Goal: Check status: Check status

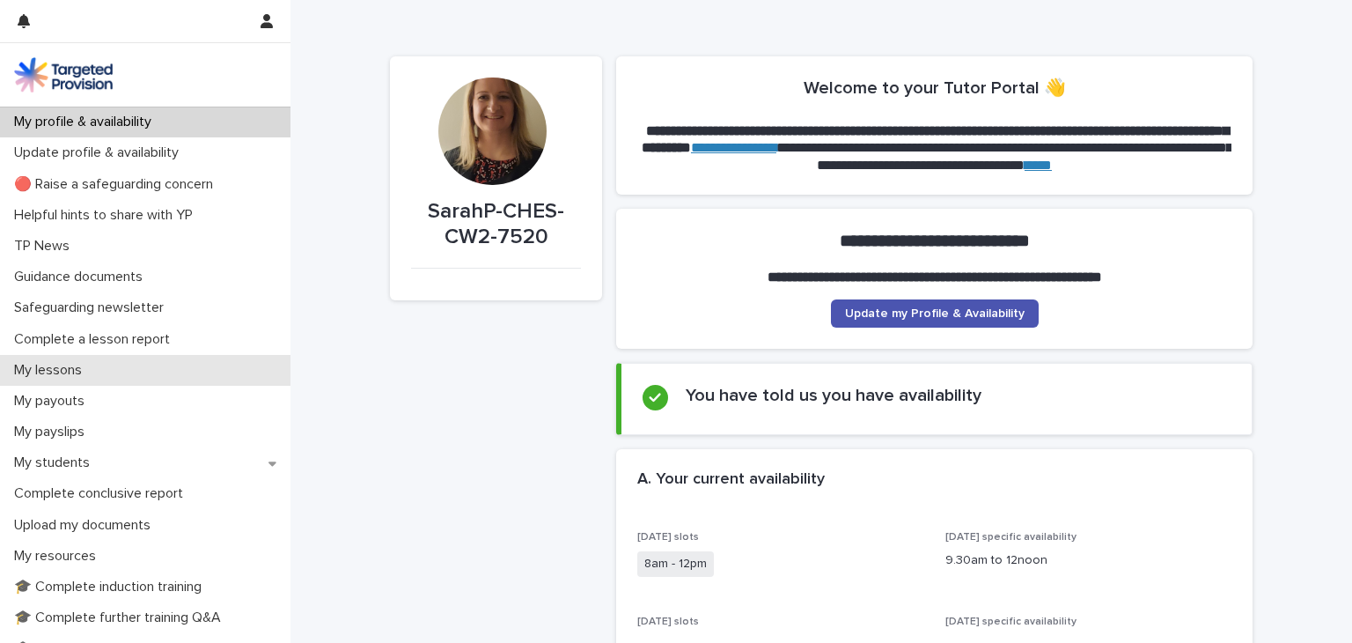
scroll to position [363, 0]
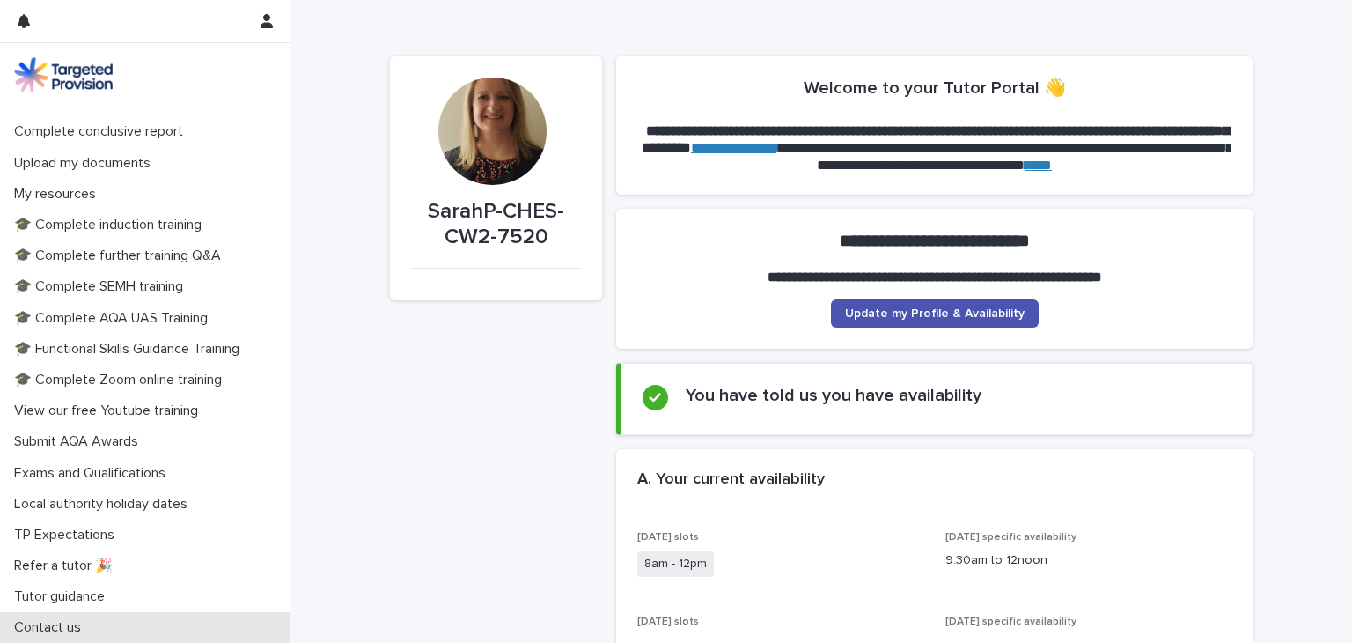
click at [56, 624] on p "Contact us" at bounding box center [51, 627] width 88 height 17
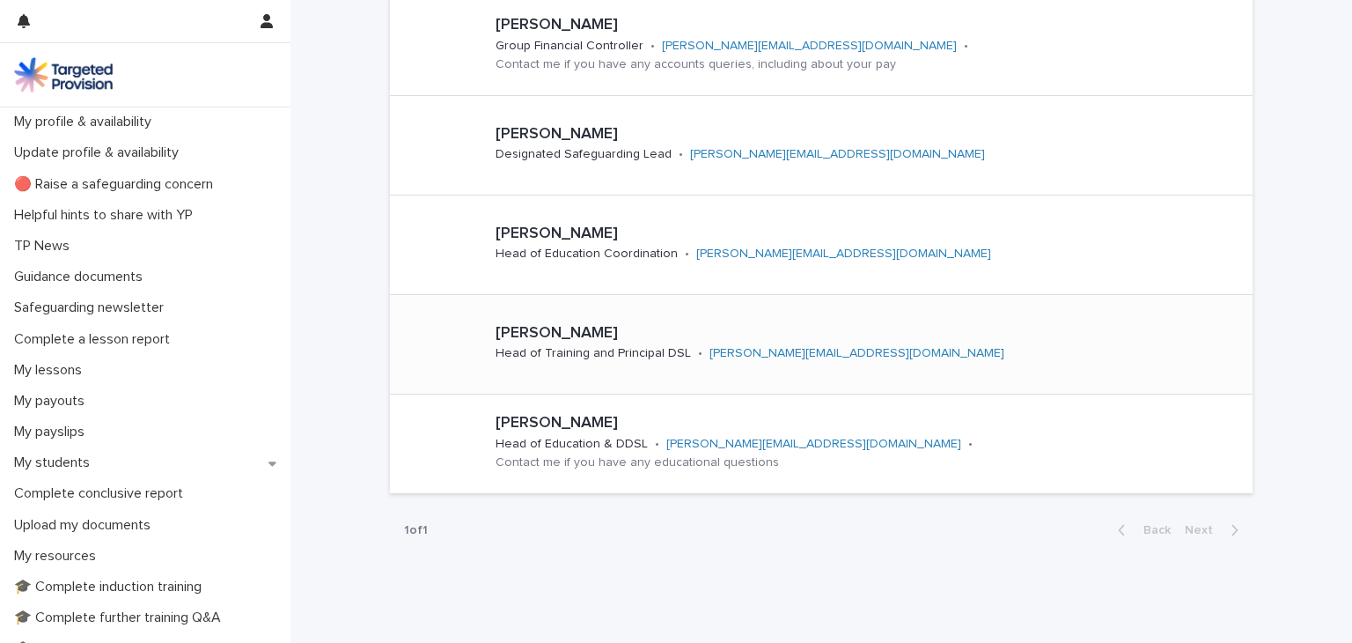
scroll to position [266, 0]
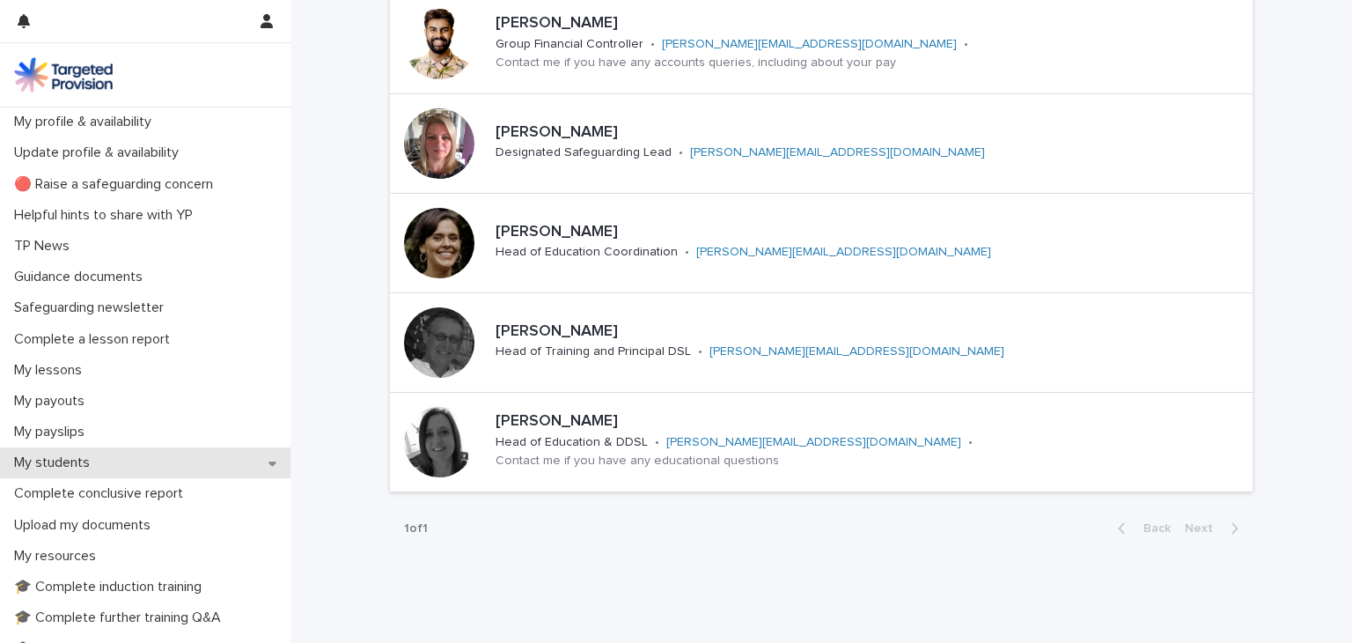
click at [84, 461] on p "My students" at bounding box center [55, 462] width 97 height 17
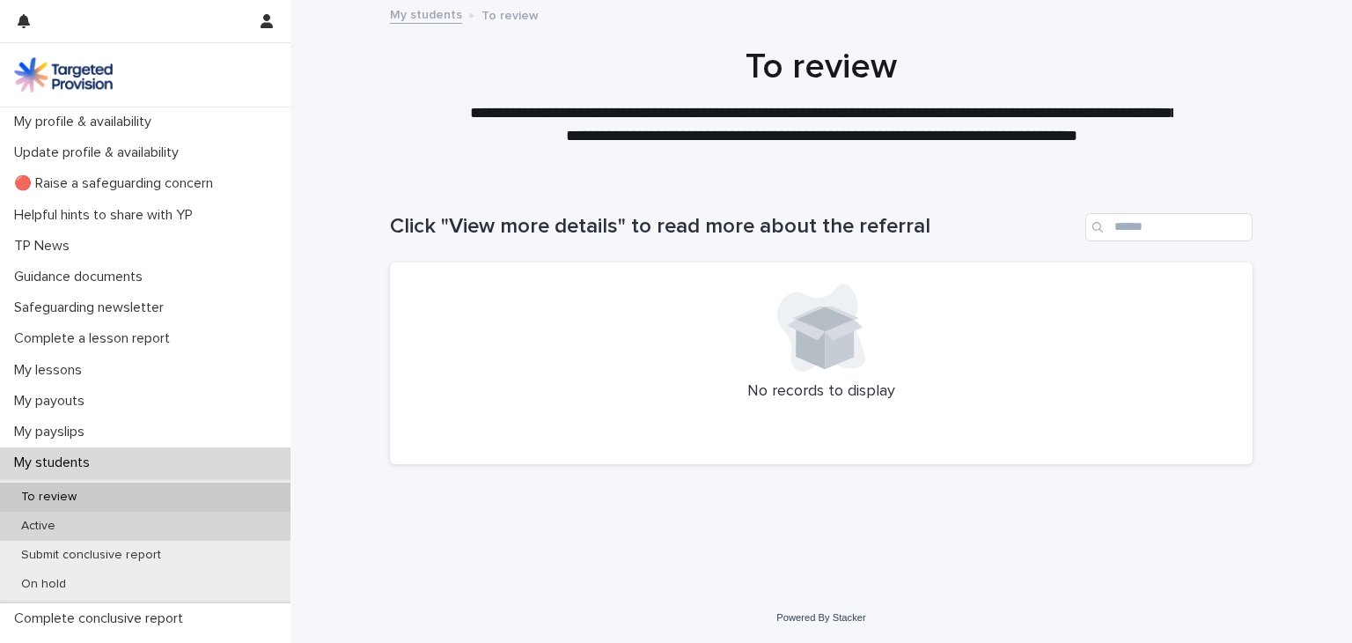
click at [63, 526] on p "Active" at bounding box center [38, 526] width 63 height 15
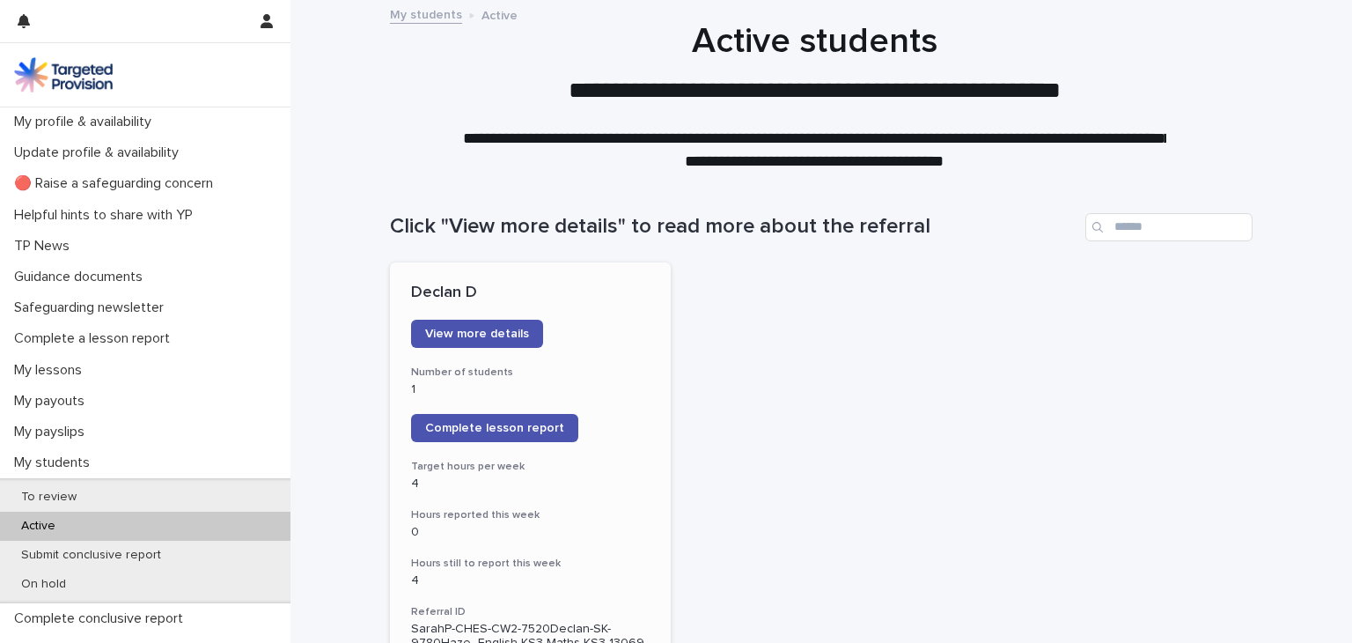
click at [525, 574] on p "4" at bounding box center [530, 580] width 239 height 15
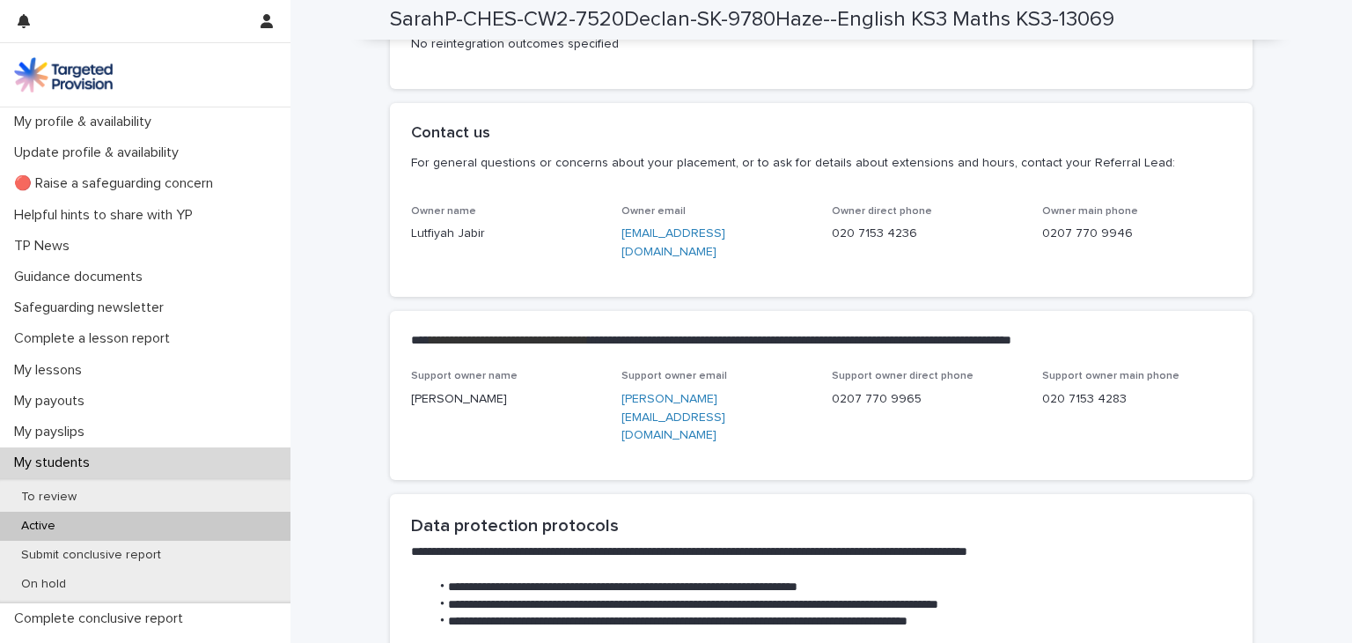
scroll to position [4424, 0]
